Goal: Transaction & Acquisition: Download file/media

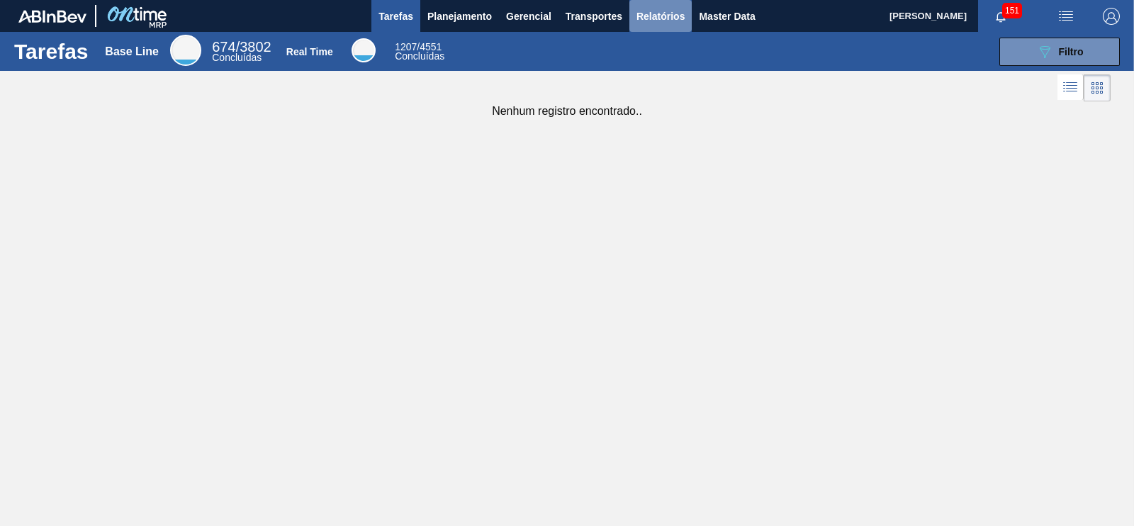
click at [675, 17] on span "Relatórios" at bounding box center [660, 16] width 48 height 17
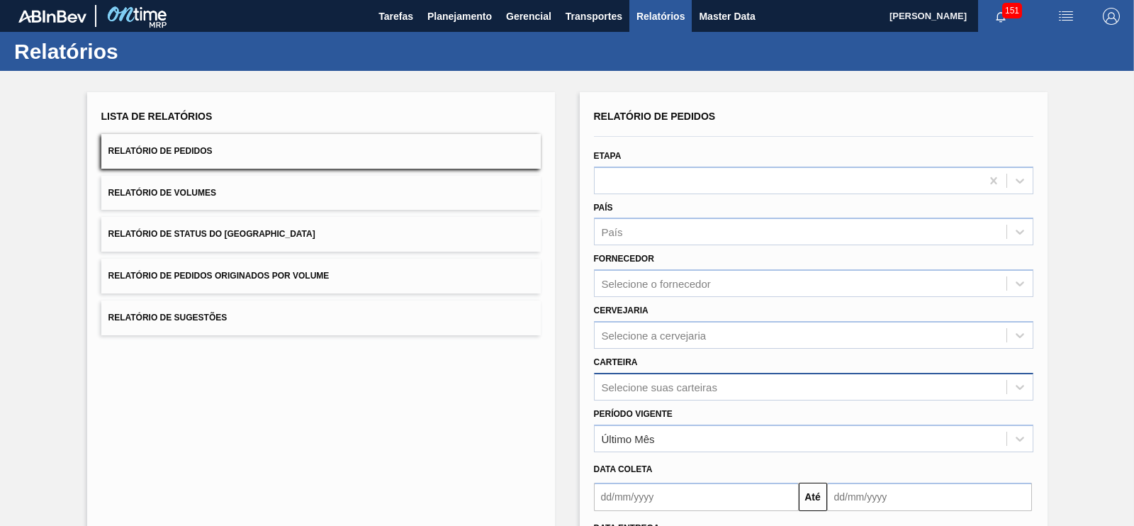
scroll to position [96, 0]
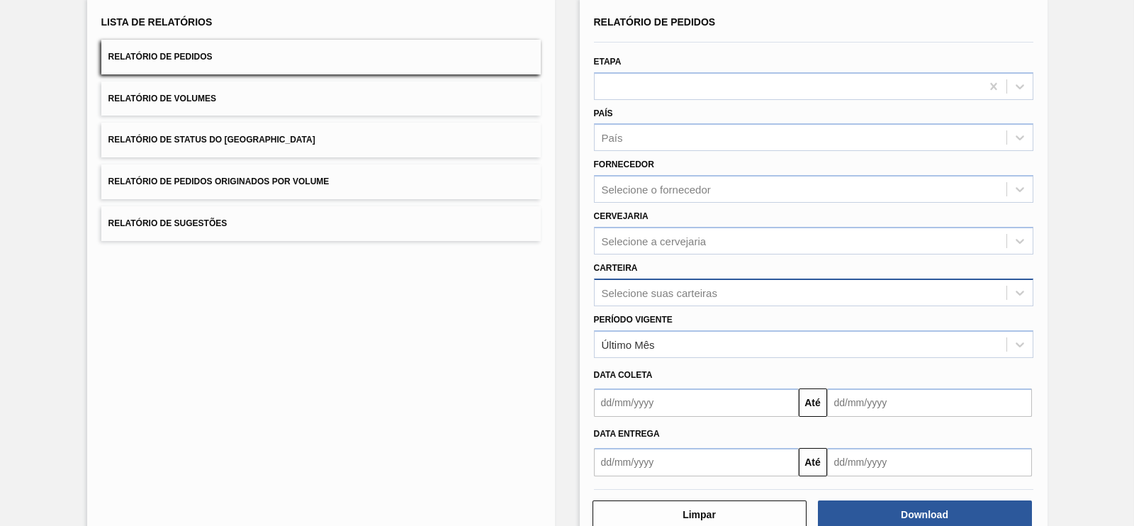
click at [657, 306] on div "Selecione suas carteiras" at bounding box center [813, 293] width 439 height 28
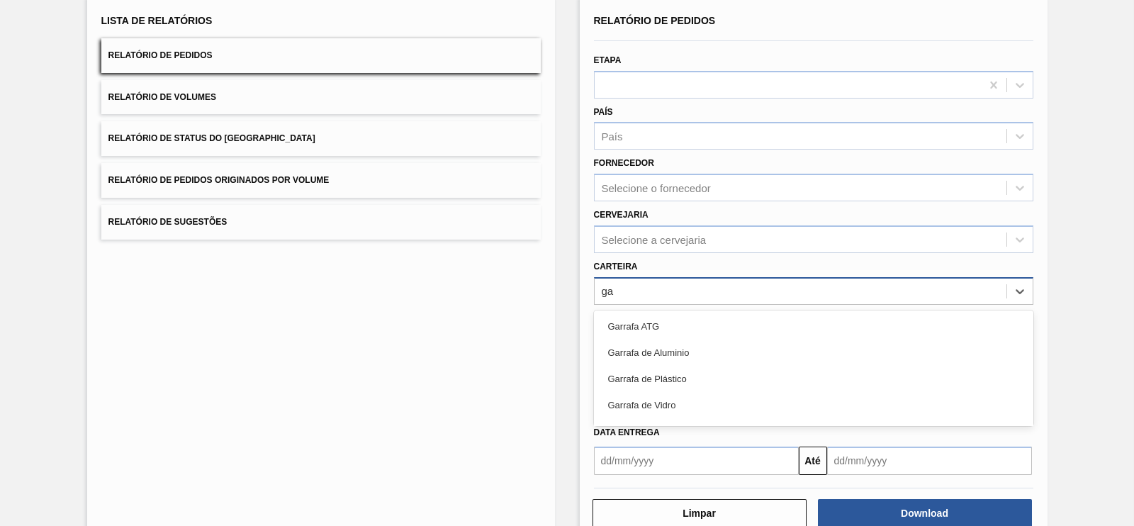
type input "g"
type input "ad"
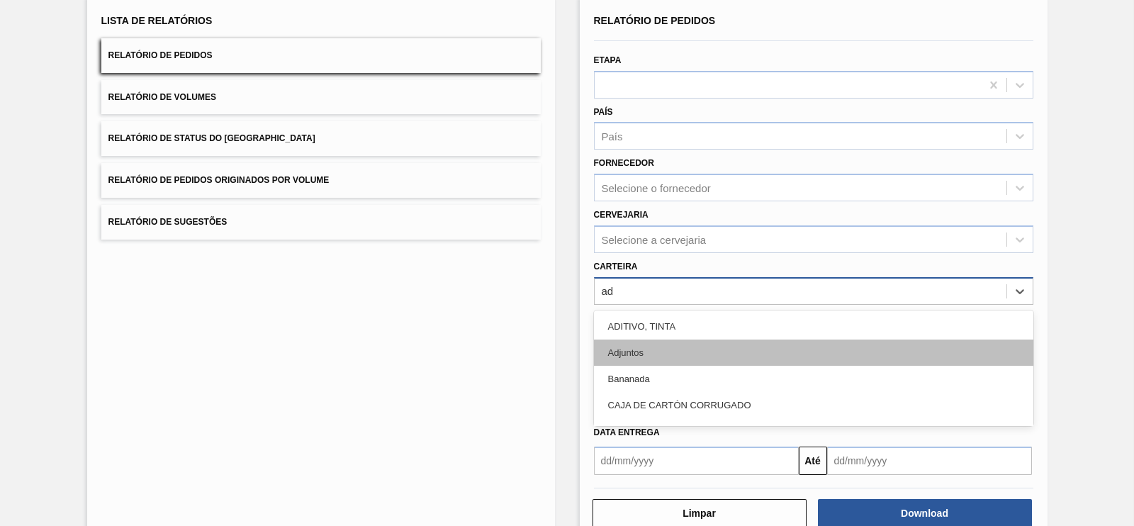
click at [637, 356] on div "Adjuntos" at bounding box center [813, 352] width 439 height 26
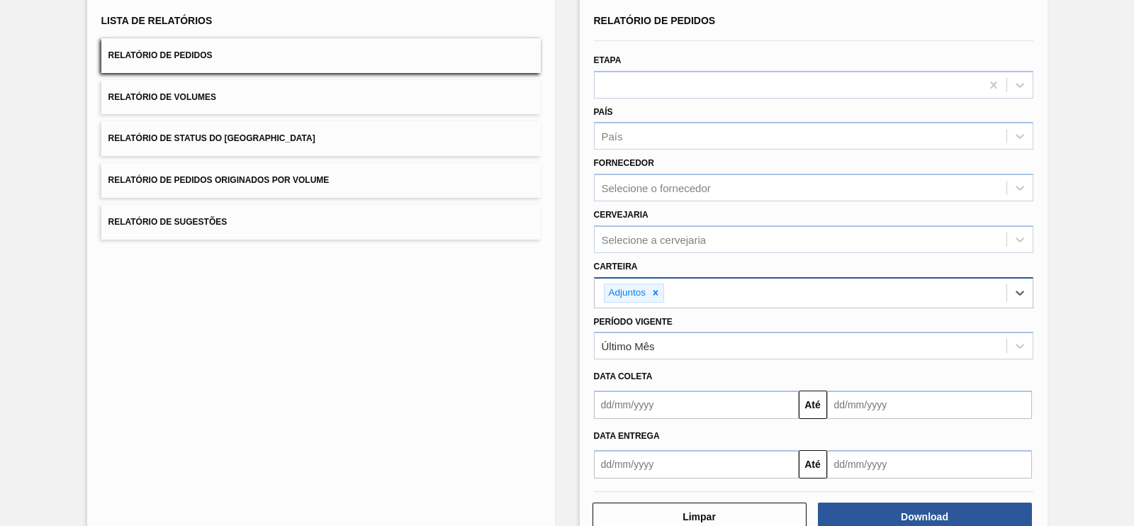
scroll to position [131, 0]
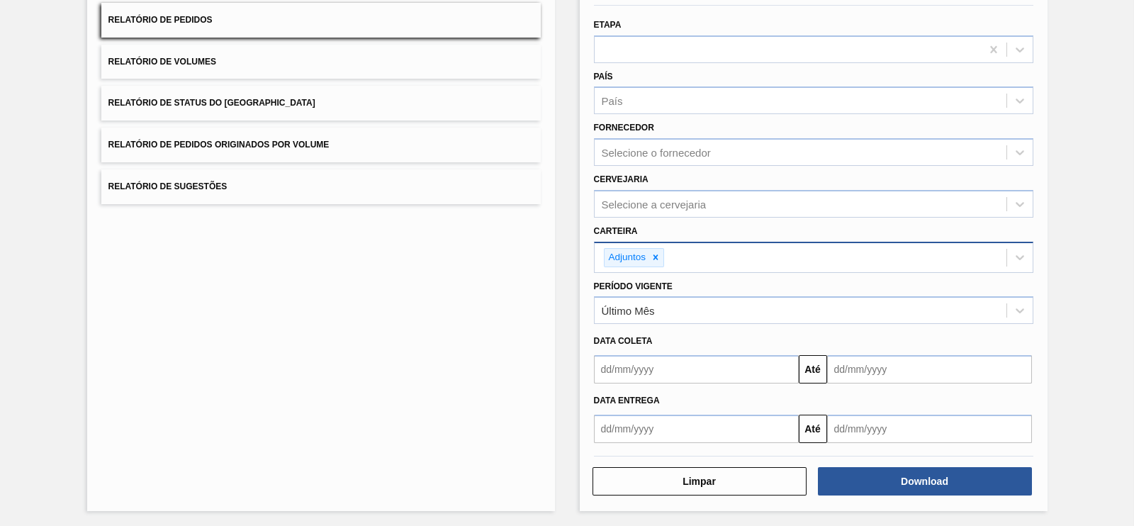
click at [666, 331] on div "Data coleta" at bounding box center [813, 341] width 451 height 21
click at [648, 317] on div "Último Mês" at bounding box center [801, 311] width 412 height 21
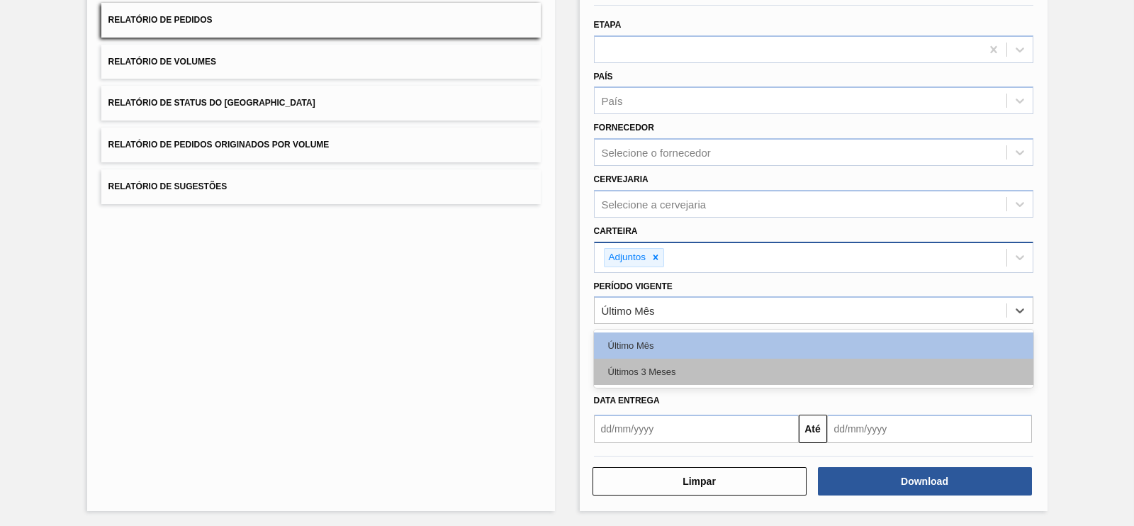
click at [641, 360] on div "Últimos 3 Meses" at bounding box center [813, 372] width 439 height 26
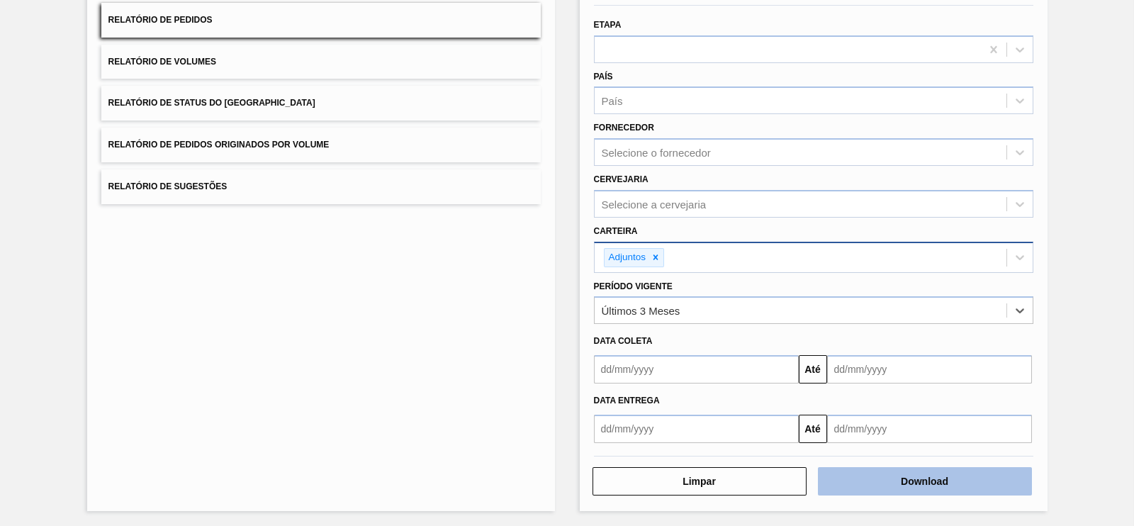
click at [870, 469] on button "Download" at bounding box center [925, 481] width 214 height 28
